Goal: Navigation & Orientation: Find specific page/section

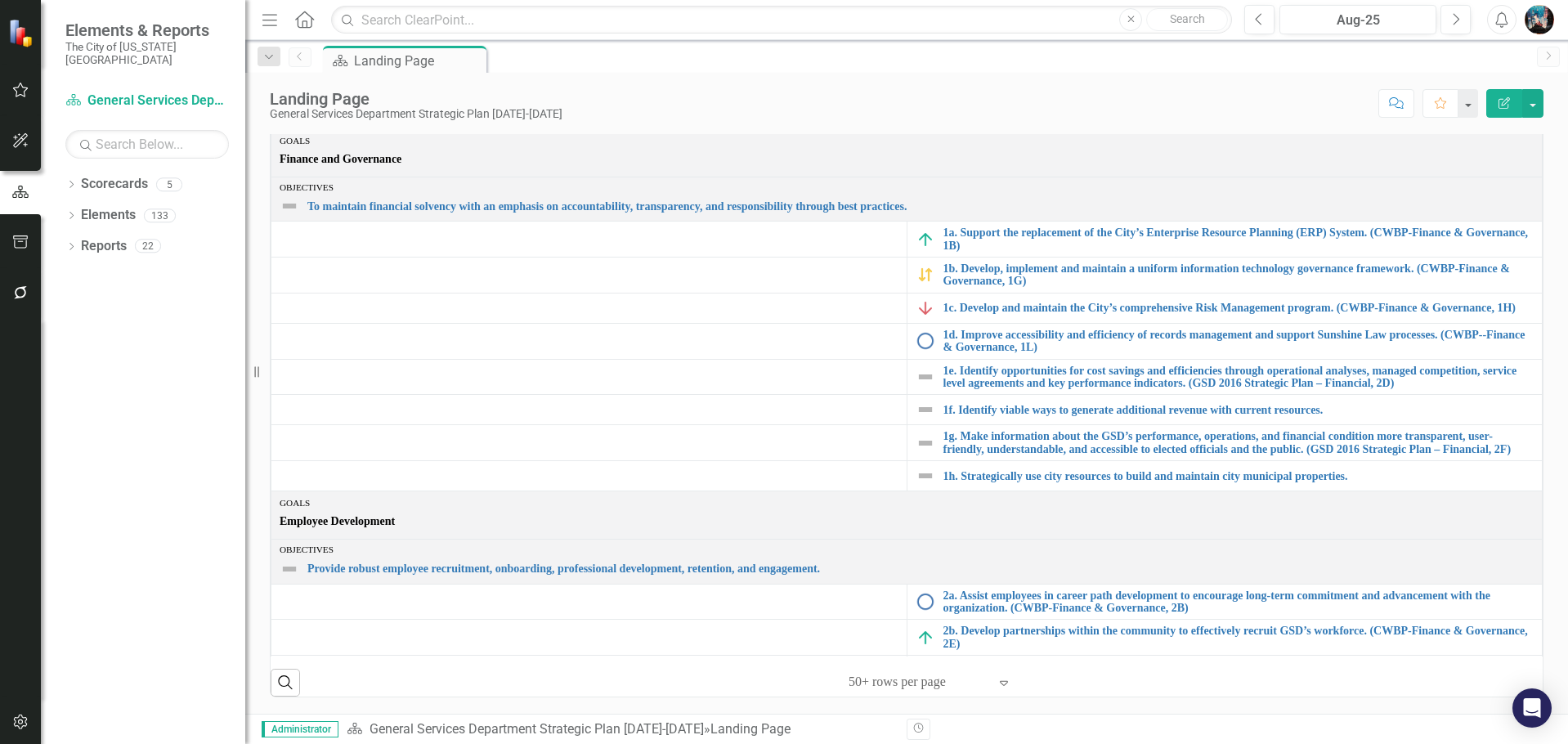
click at [266, 25] on icon "Menu" at bounding box center [270, 19] width 21 height 17
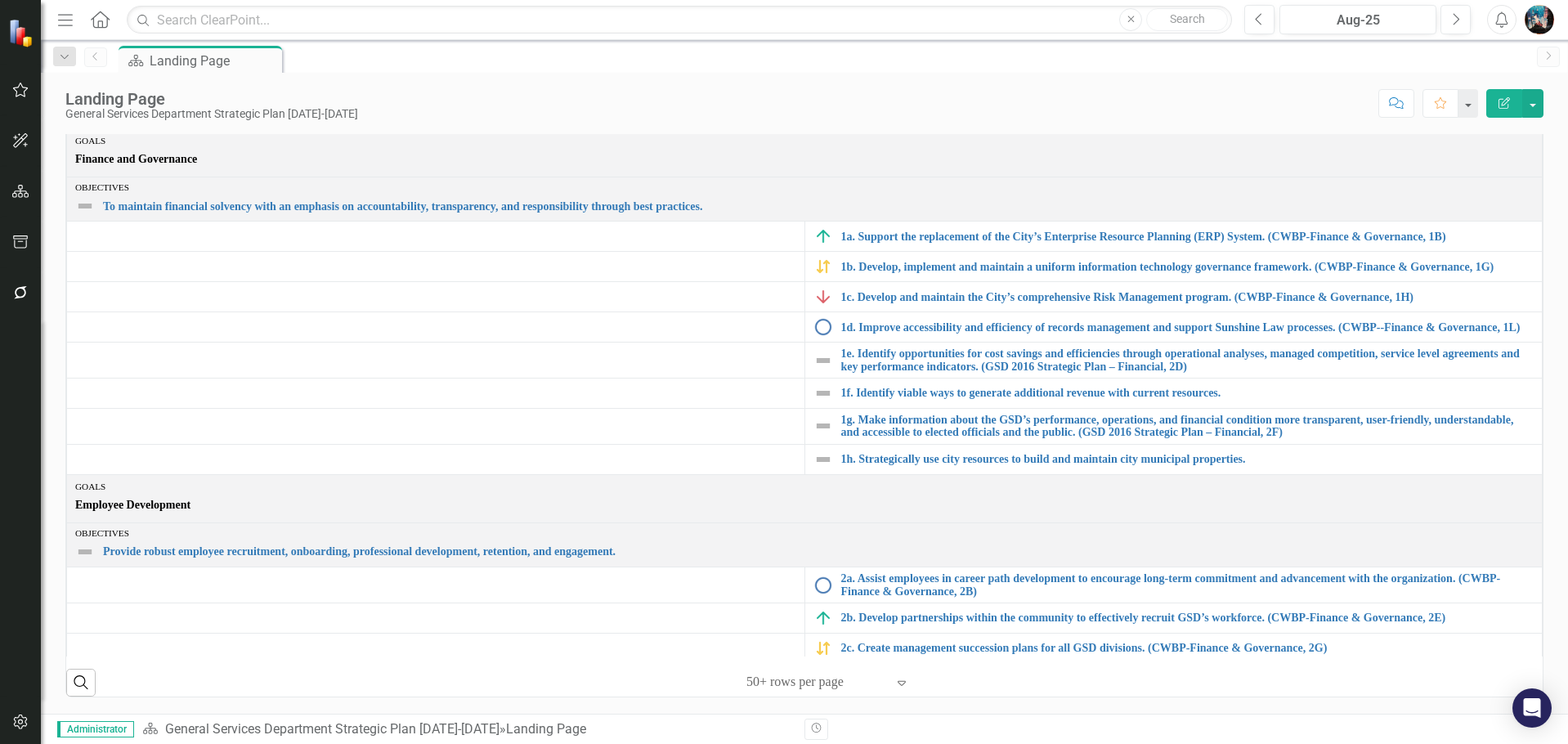
click at [55, 19] on icon "Menu" at bounding box center [65, 19] width 21 height 17
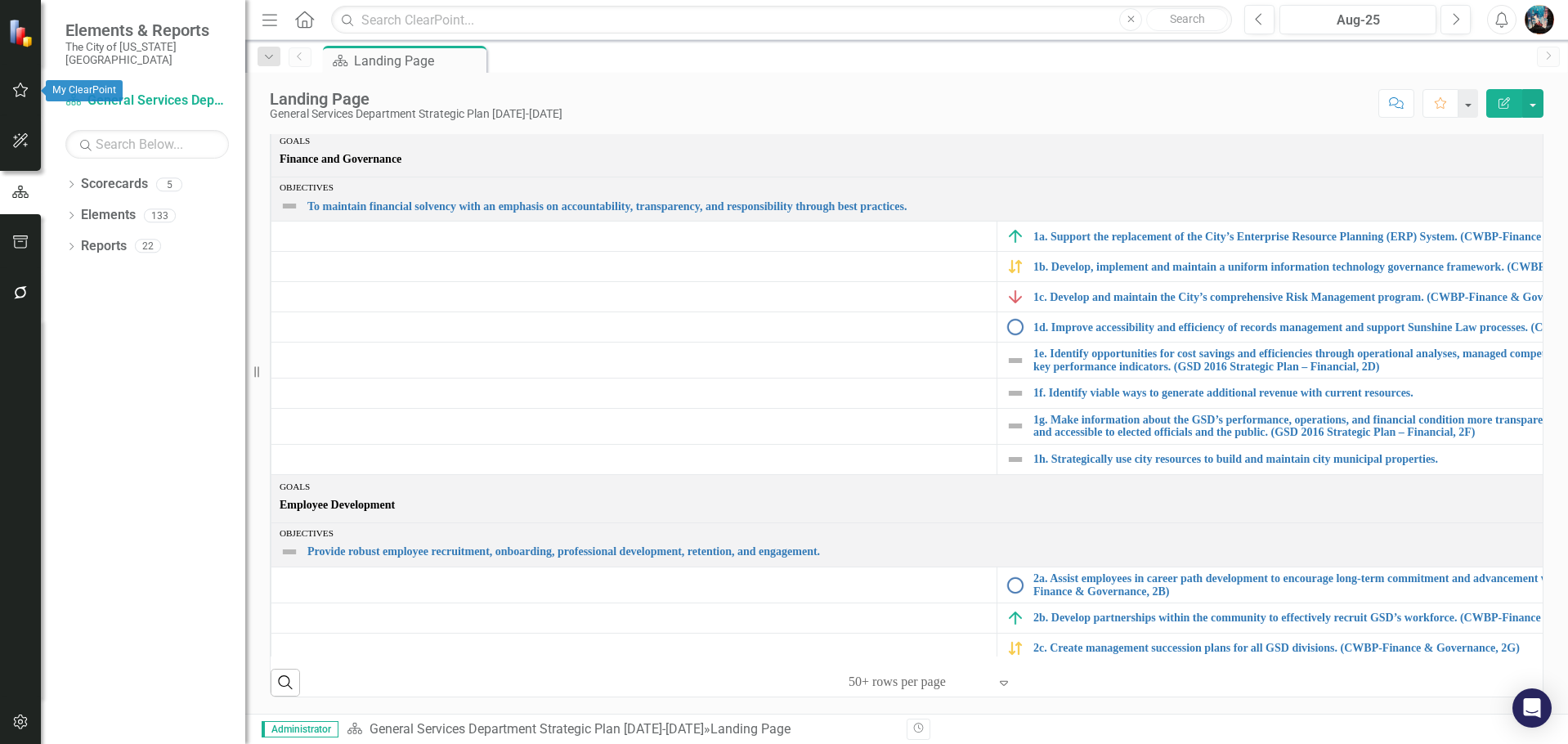
click at [23, 95] on icon "button" at bounding box center [21, 90] width 17 height 13
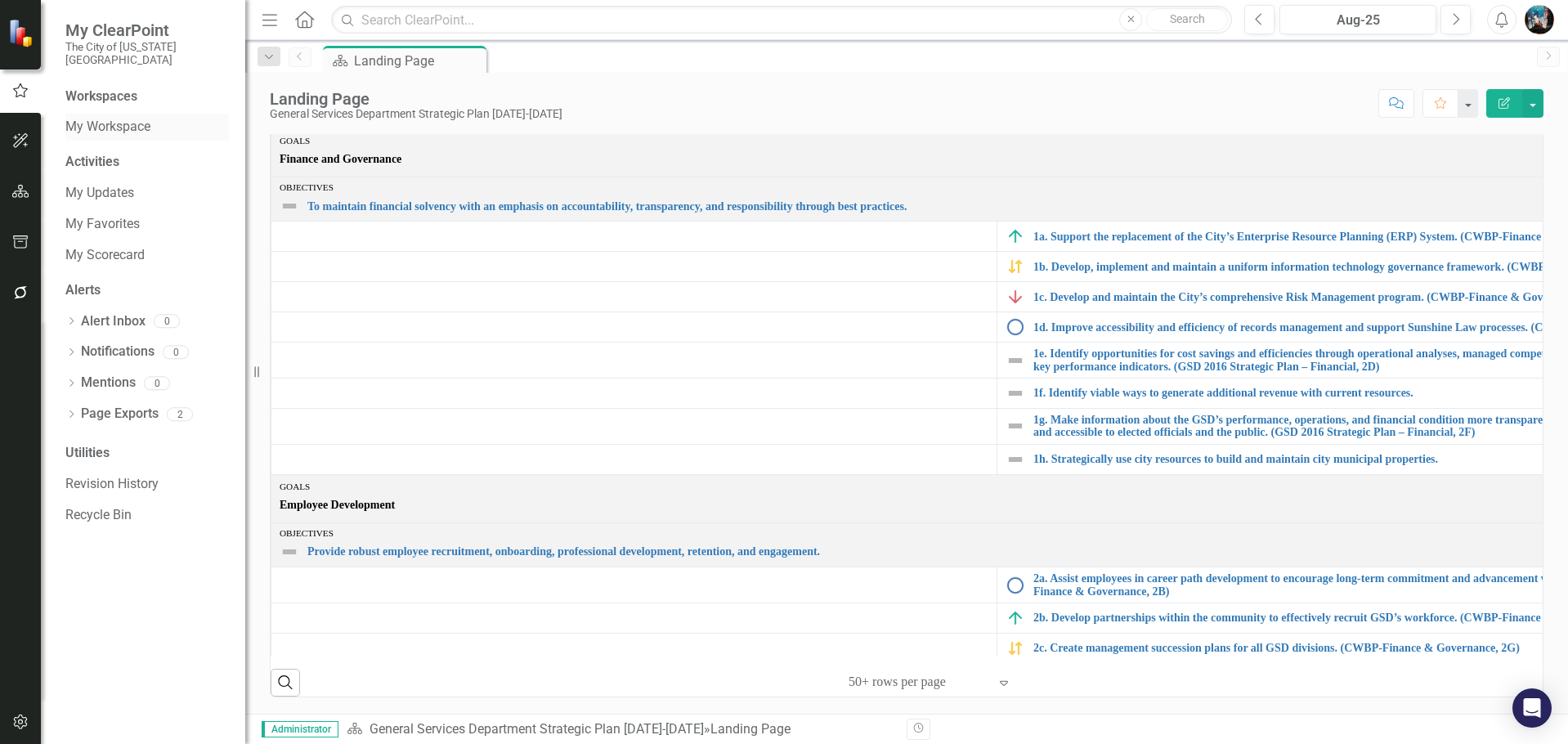
click at [118, 118] on link "My Workspace" at bounding box center [148, 128] width 164 height 19
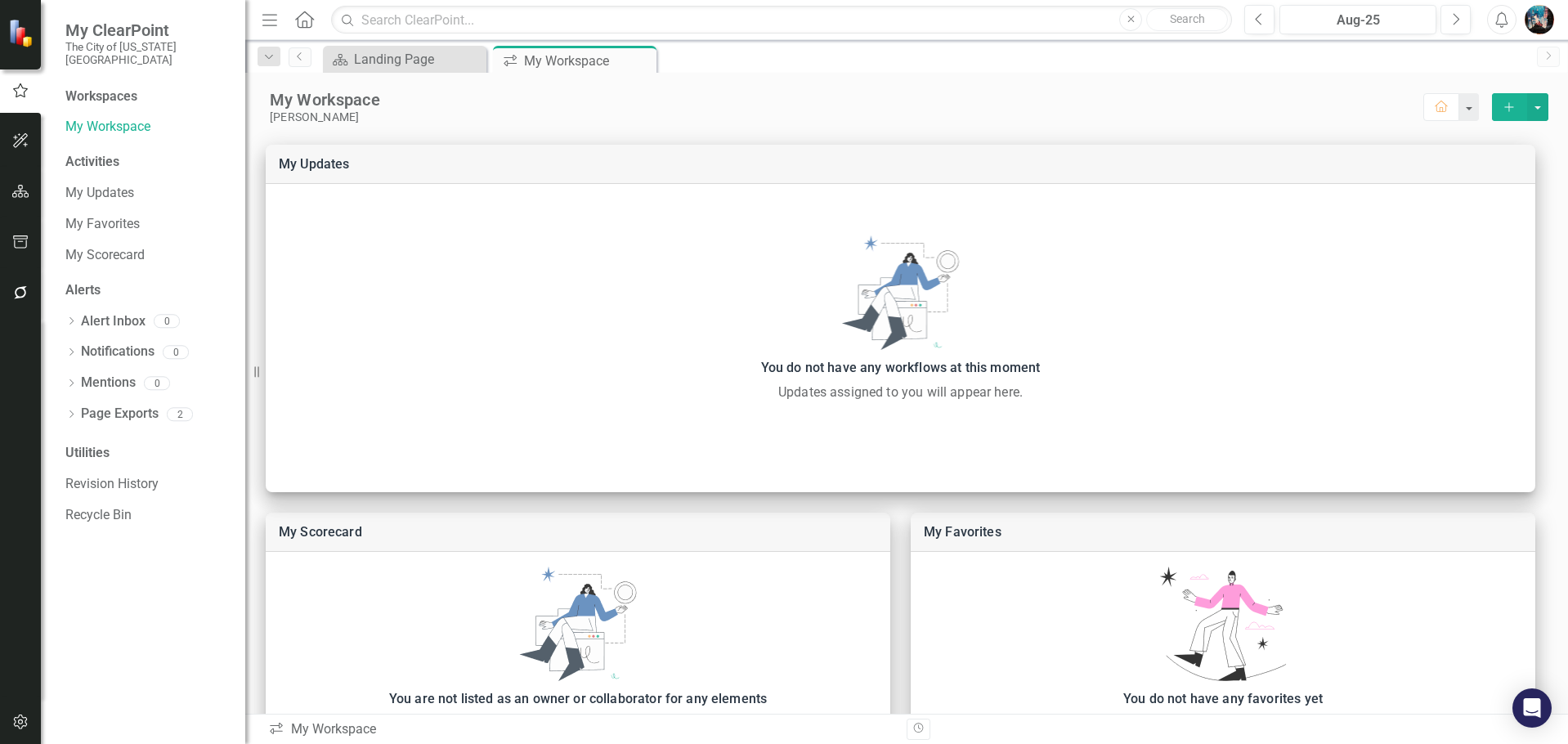
click at [302, 12] on icon "Home" at bounding box center [304, 19] width 21 height 17
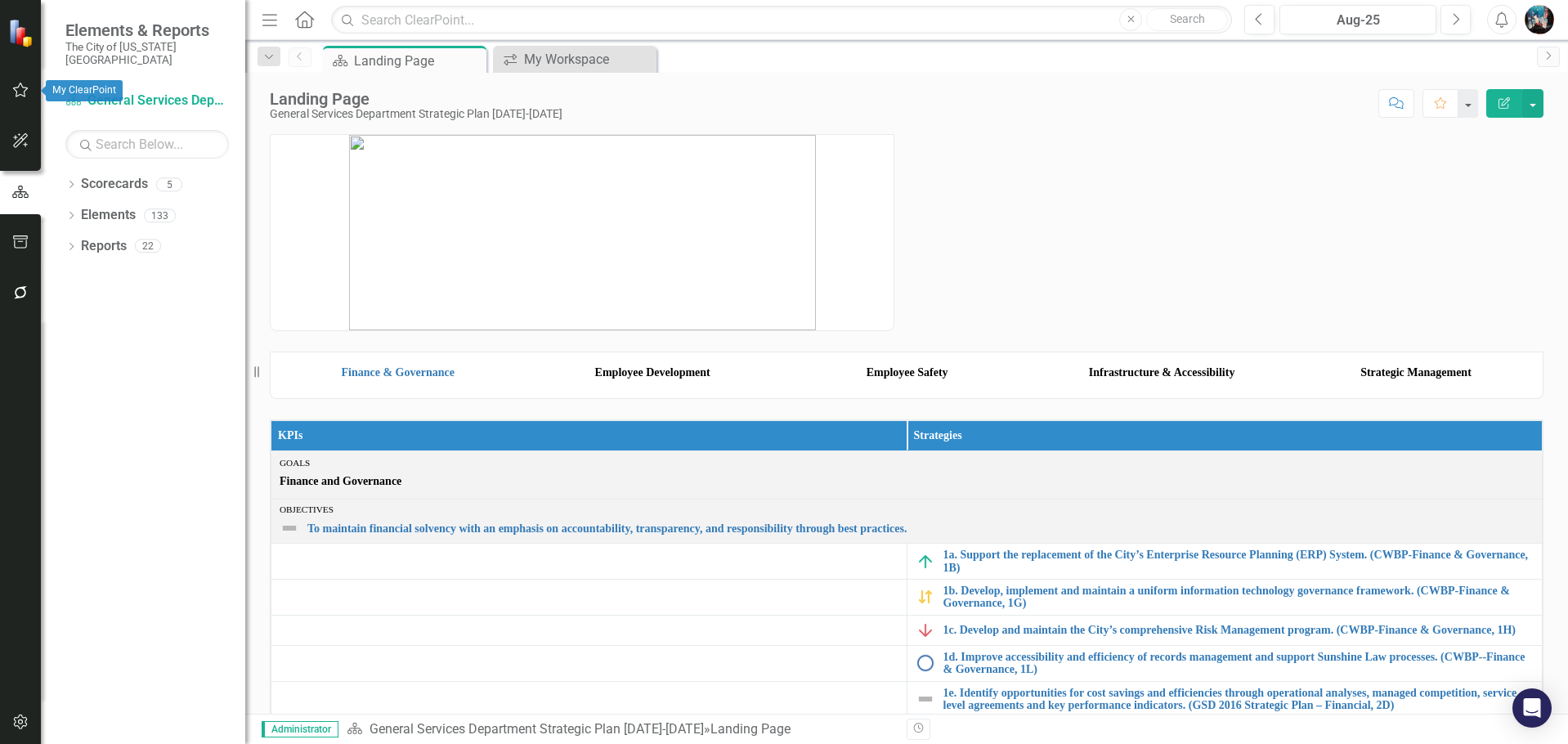
click at [18, 82] on button "button" at bounding box center [21, 90] width 37 height 34
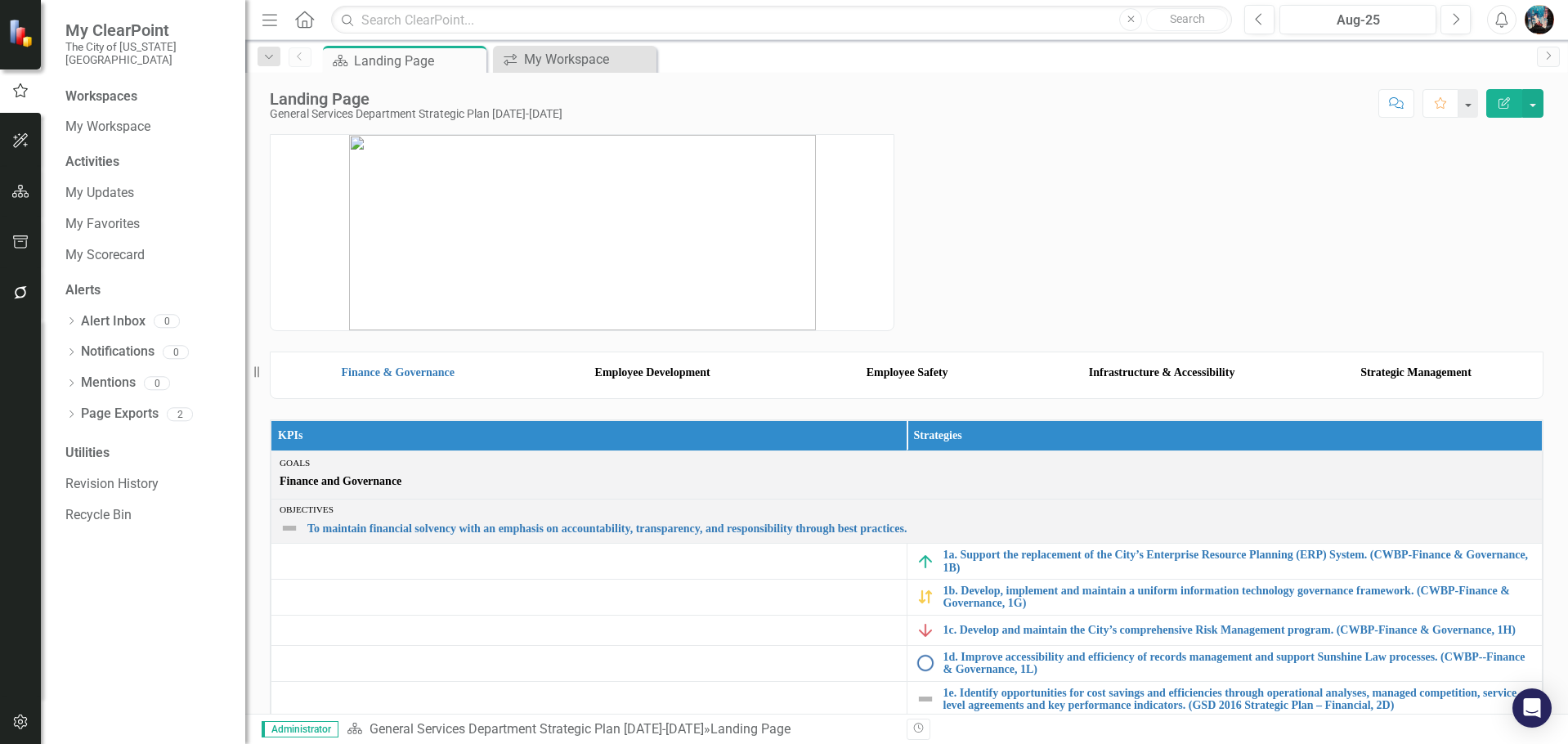
click at [1535, 17] on img "button" at bounding box center [1539, 19] width 30 height 30
click at [1514, 197] on link "icon.portal Success Portal" at bounding box center [1489, 204] width 130 height 30
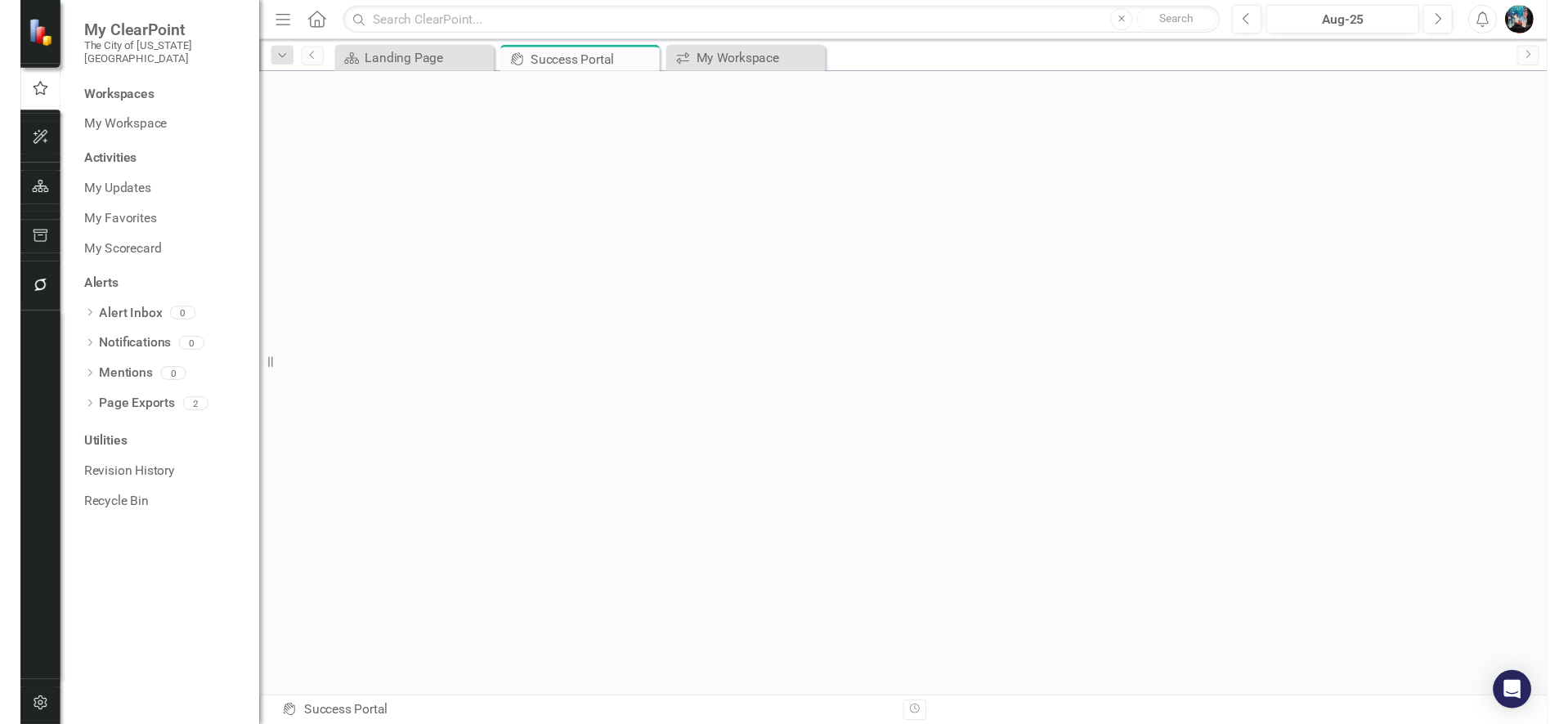
scroll to position [6, 0]
